Goal: Task Accomplishment & Management: Use online tool/utility

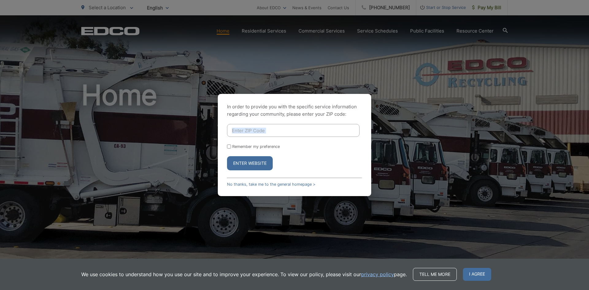
click at [252, 135] on input "Enter ZIP Code" at bounding box center [293, 130] width 132 height 13
type input "91977"
click at [250, 161] on button "Enter Website" at bounding box center [250, 163] width 46 height 14
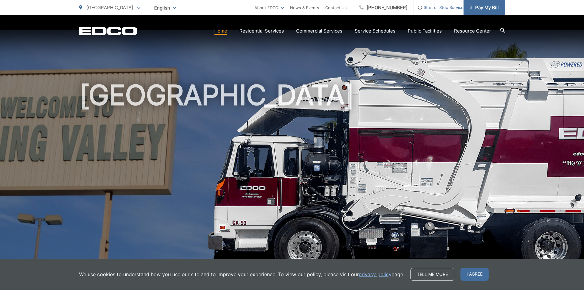
click at [495, 11] on span "Pay My Bill" at bounding box center [484, 7] width 29 height 7
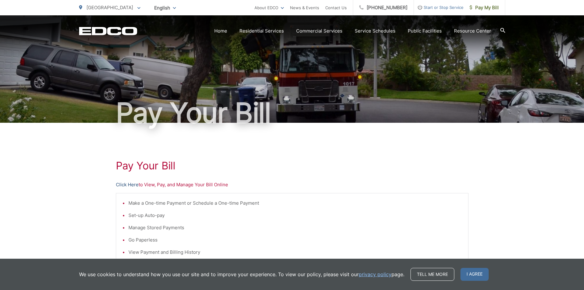
click at [125, 187] on link "Click Here" at bounding box center [127, 184] width 23 height 7
